Goal: Find specific page/section: Find specific page/section

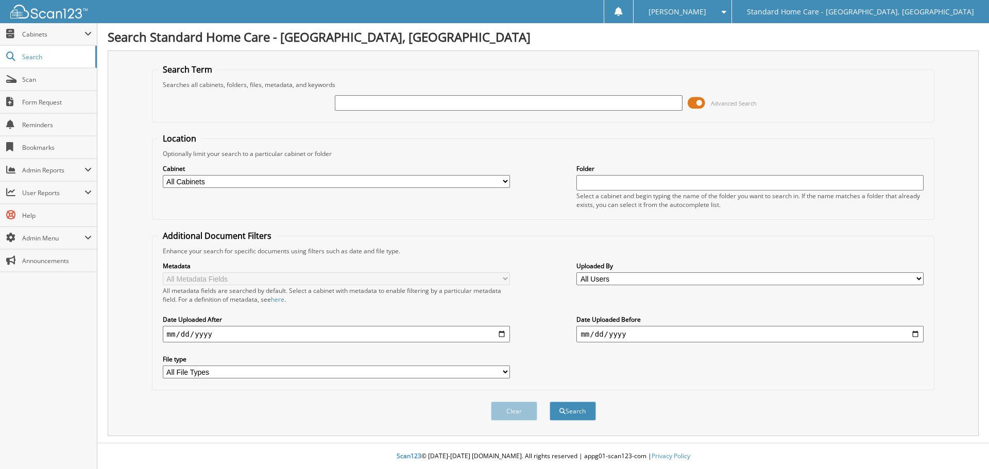
click at [650, 107] on input "text" at bounding box center [508, 102] width 347 height 15
type input "ahren"
click at [550, 402] on button "Search" at bounding box center [573, 411] width 46 height 19
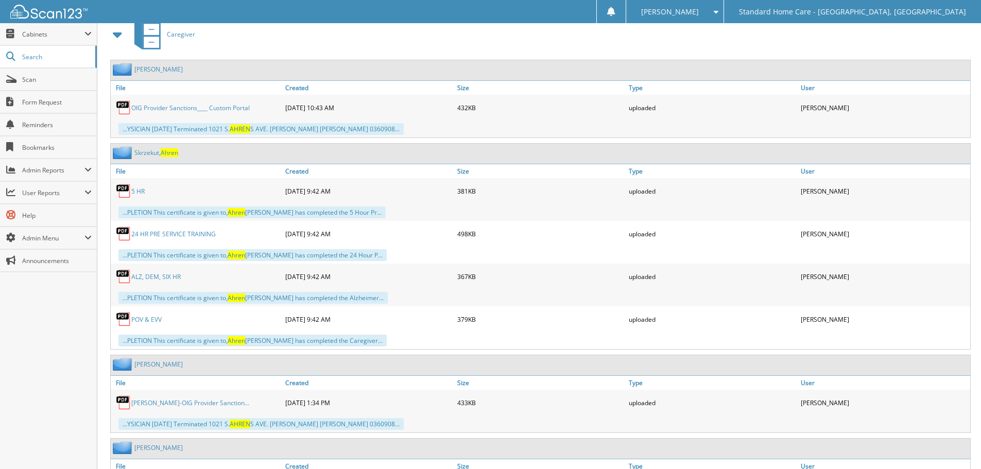
scroll to position [412, 0]
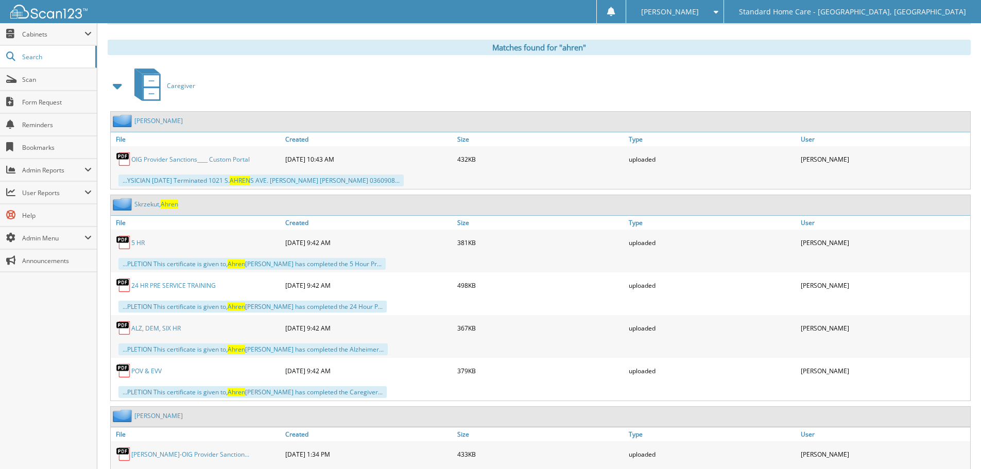
click at [164, 203] on span "Ahren" at bounding box center [170, 204] width 18 height 9
